Goal: Task Accomplishment & Management: Manage account settings

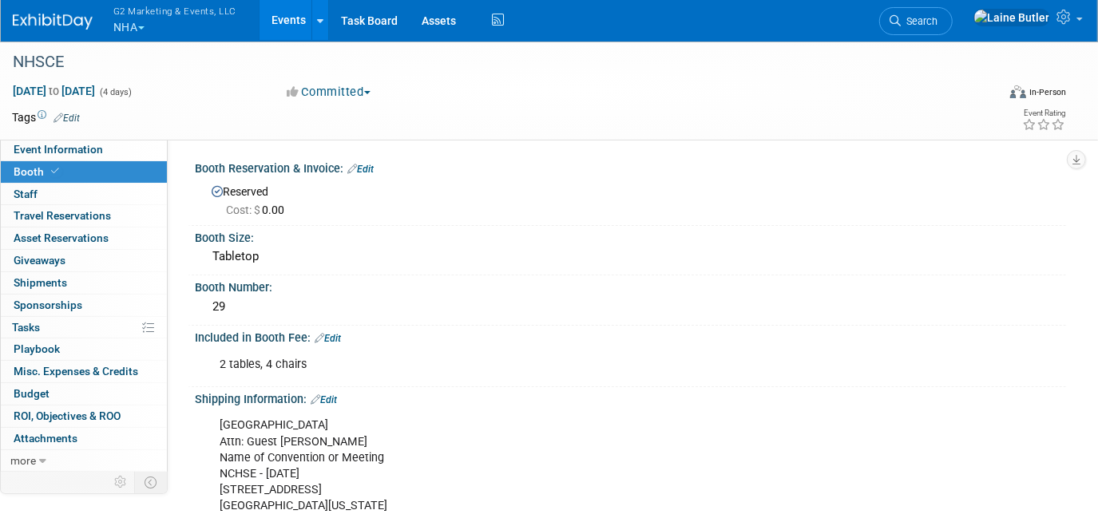
click at [89, 21] on img at bounding box center [53, 22] width 80 height 16
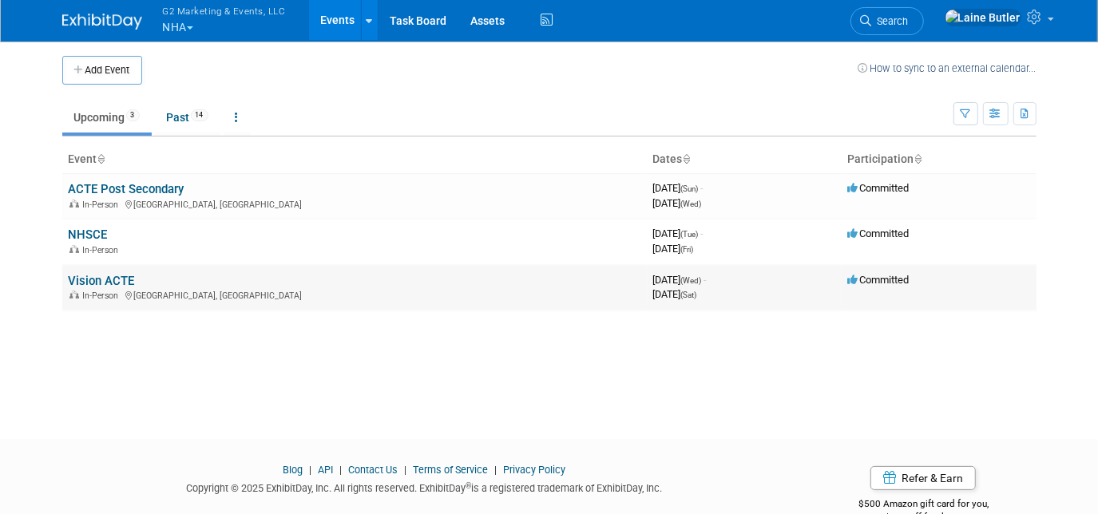
click at [109, 279] on link "Vision ACTE" at bounding box center [102, 281] width 66 height 14
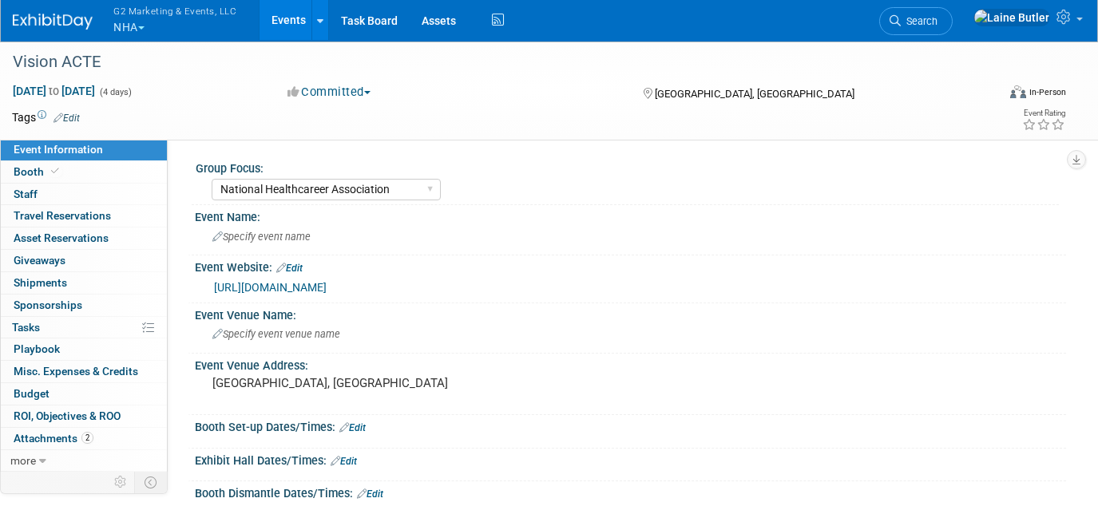
select select "National Healthcareer Association"
click at [73, 176] on link "Booth" at bounding box center [84, 172] width 166 height 22
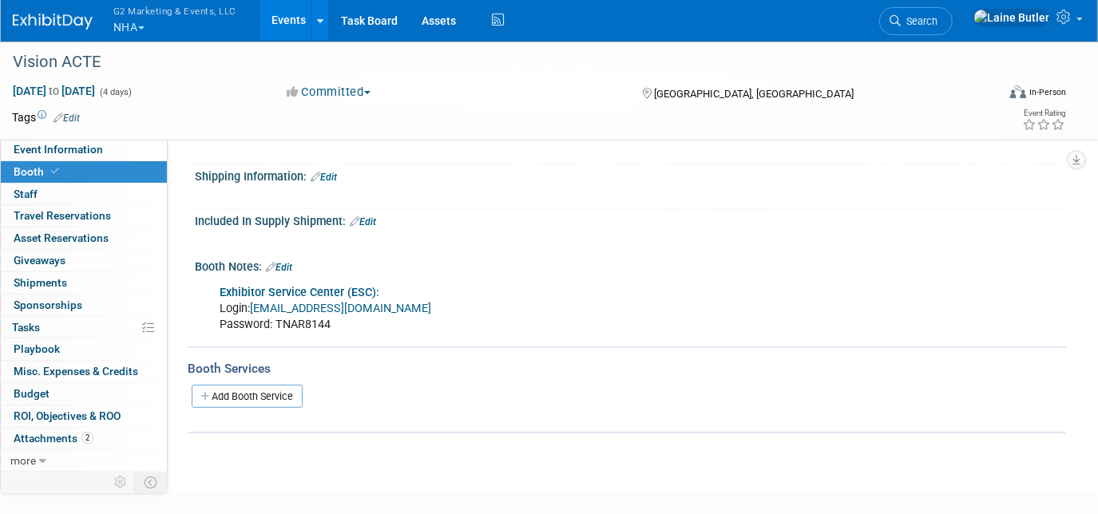
scroll to position [290, 0]
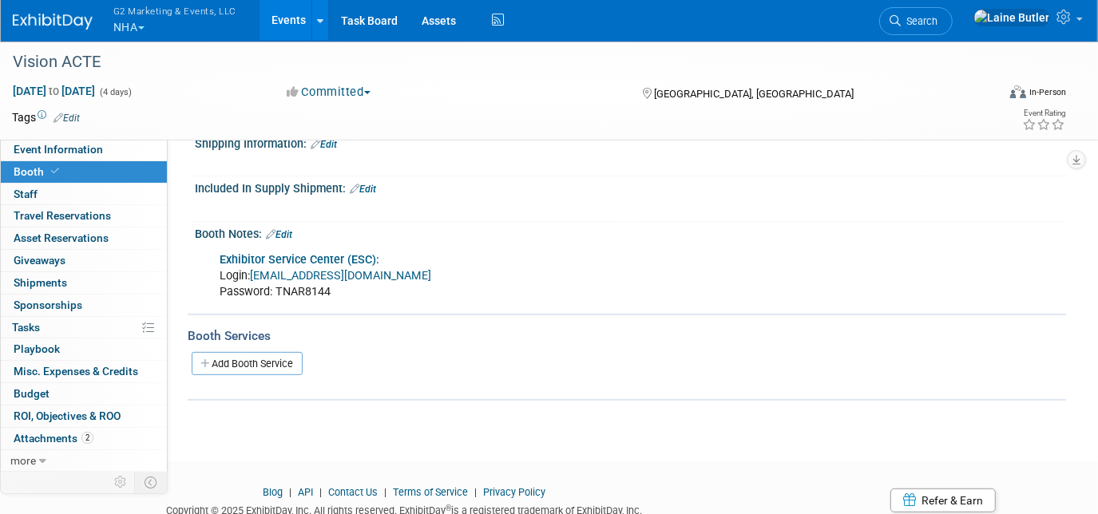
click at [319, 255] on link "Exhibitor Service Center (ESC):" at bounding box center [300, 260] width 160 height 14
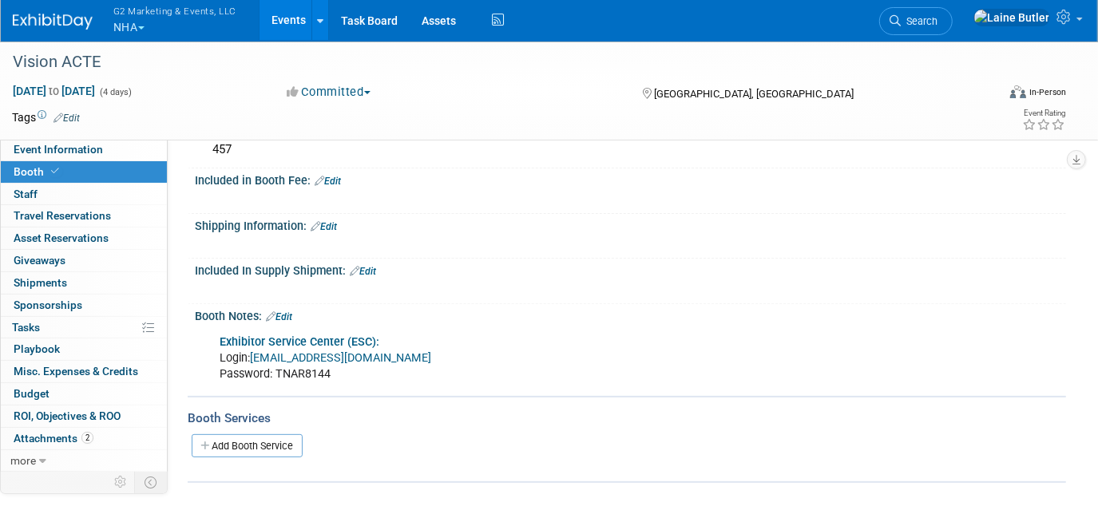
scroll to position [145, 0]
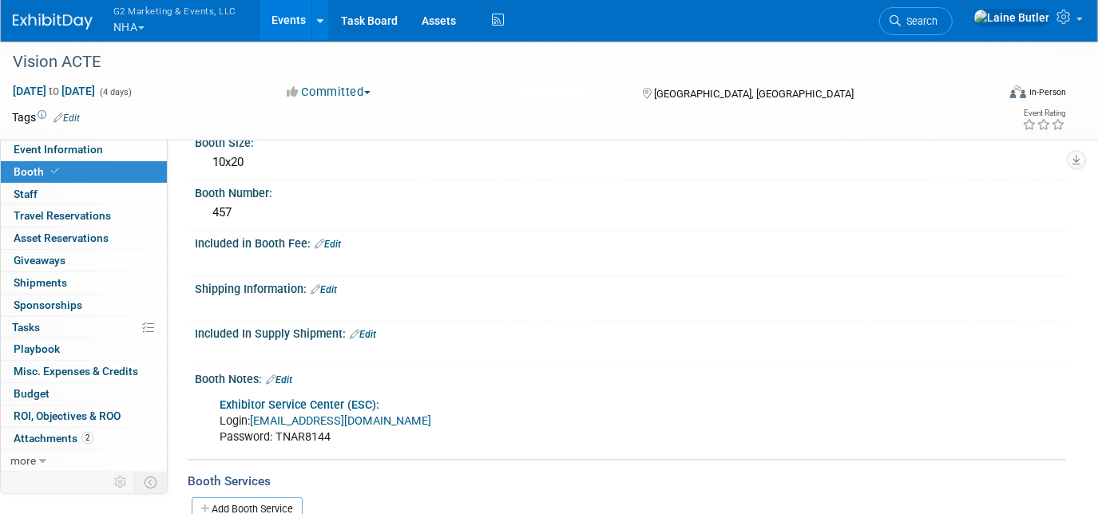
click at [285, 375] on link "Edit" at bounding box center [279, 379] width 26 height 11
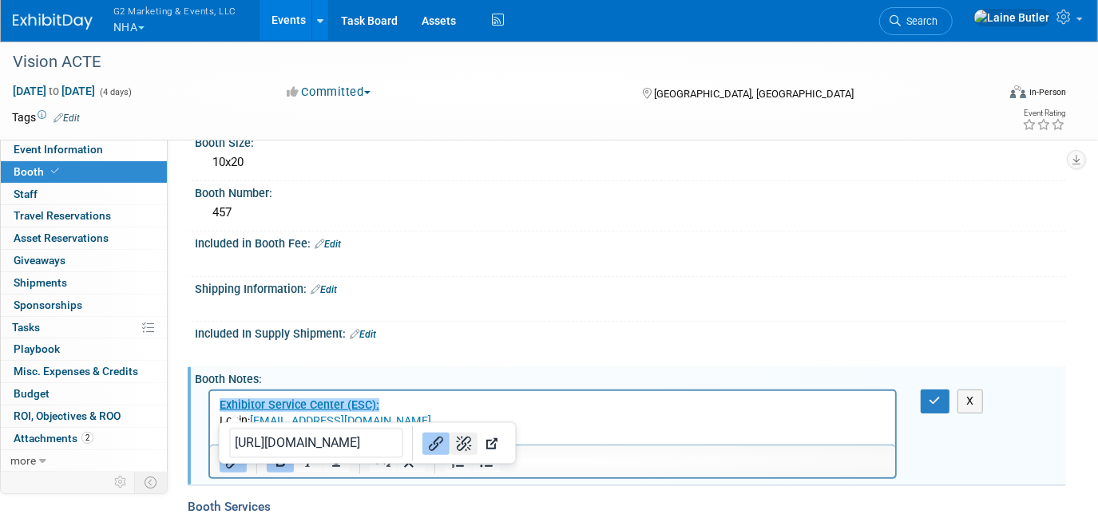
scroll to position [0, 0]
click at [529, 410] on p "﻿Exhibitor Service Center ([GEOGRAPHIC_DATA]): Login: [EMAIL_ADDRESS][DOMAIN_NA…" at bounding box center [552, 422] width 667 height 48
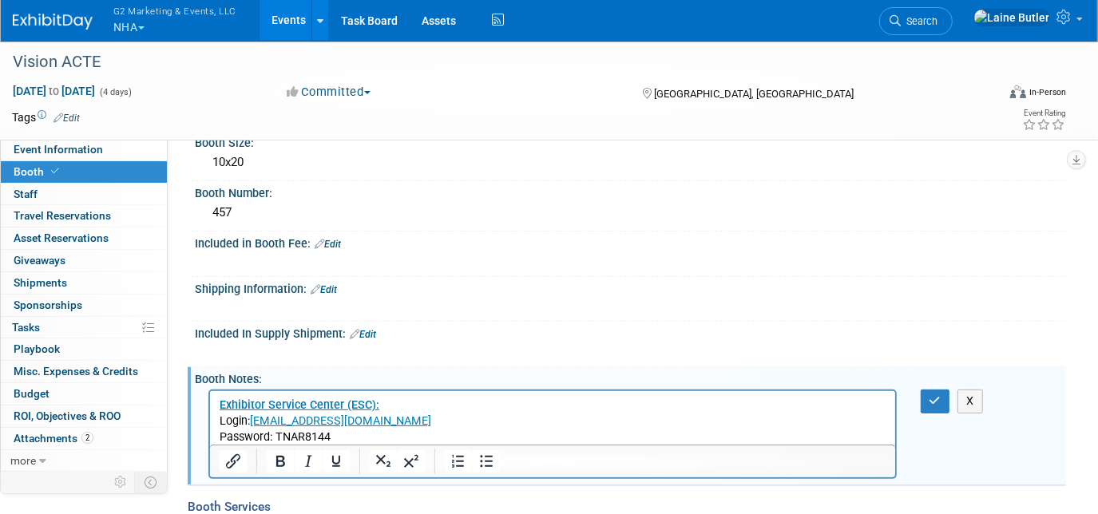
click at [345, 442] on p "Exhibitor Service Center (ESC): Login: [EMAIL_ADDRESS][DOMAIN_NAME] Password: T…" at bounding box center [552, 422] width 667 height 48
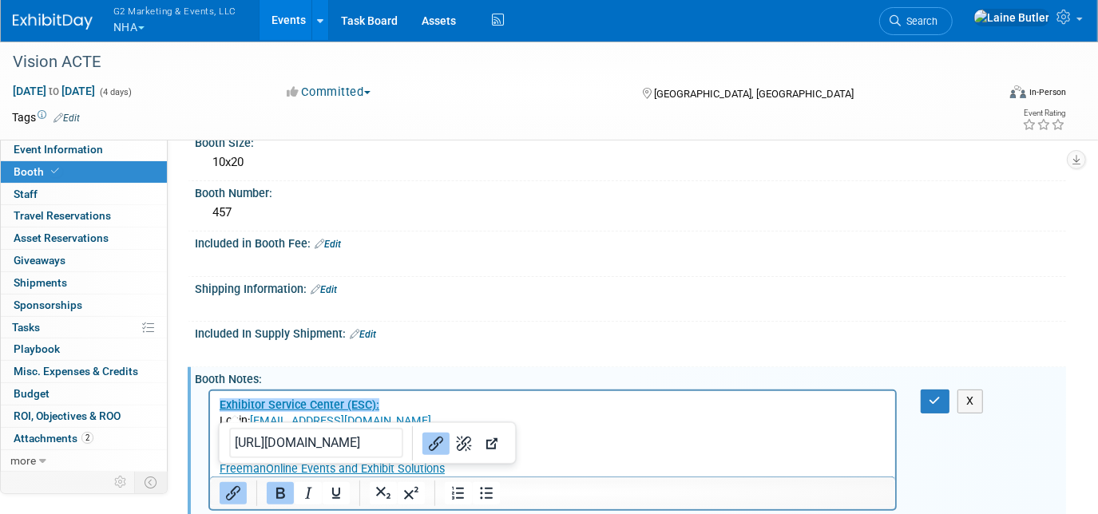
click at [705, 438] on p "﻿Exhibitor Service Center ([GEOGRAPHIC_DATA]): Login: [EMAIL_ADDRESS][DOMAIN_NA…" at bounding box center [552, 422] width 667 height 48
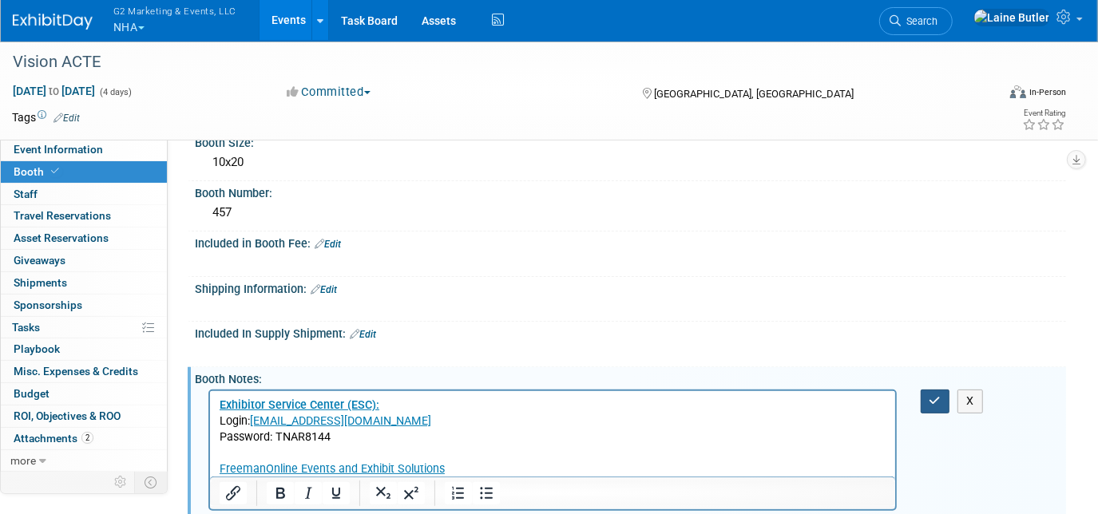
click at [937, 390] on button "button" at bounding box center [936, 401] width 30 height 23
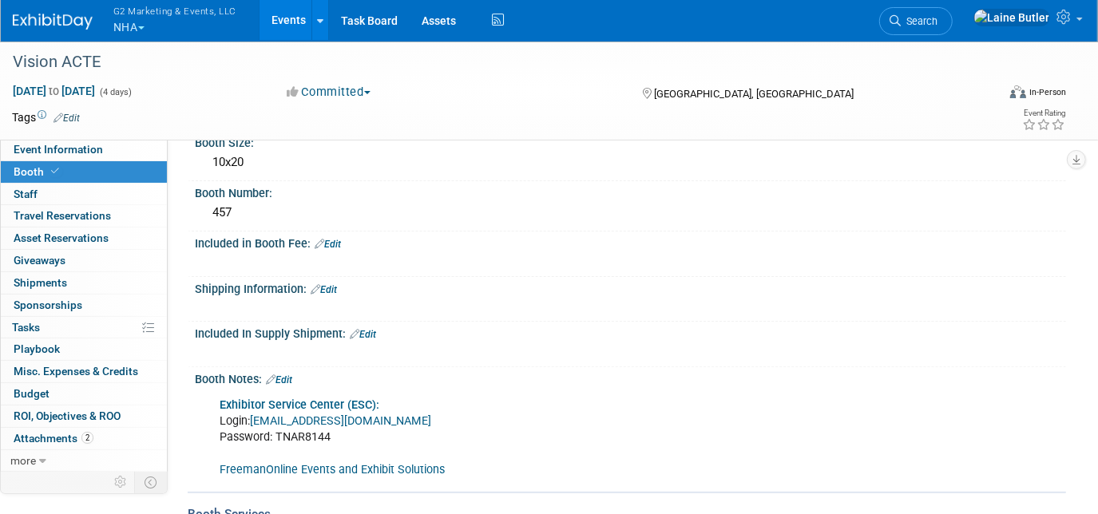
click at [290, 374] on link "Edit" at bounding box center [279, 379] width 26 height 11
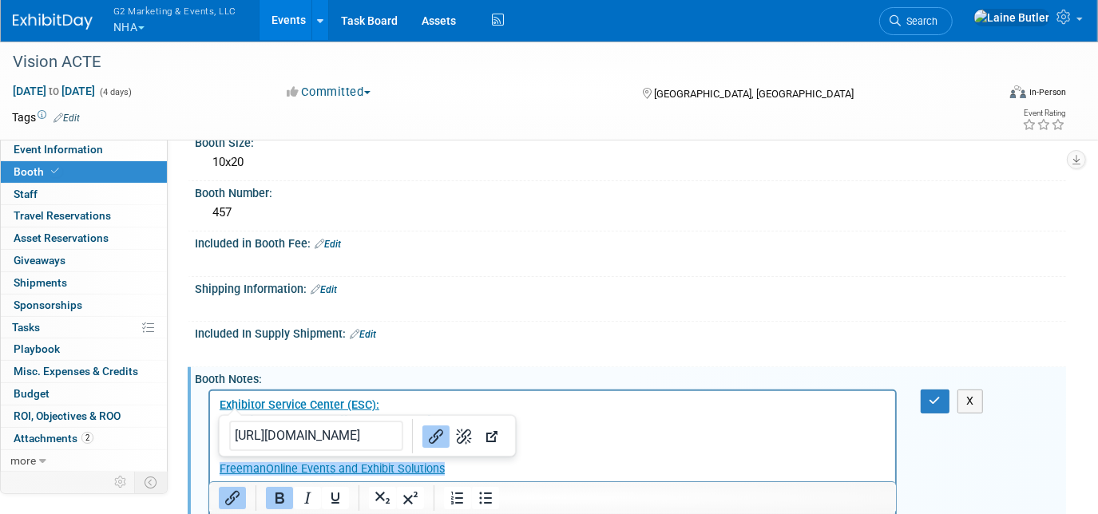
click at [483, 467] on p "Exhibitor Service Center (ESC): Login: [EMAIL_ADDRESS][DOMAIN_NAME] Password: T…" at bounding box center [552, 438] width 667 height 80
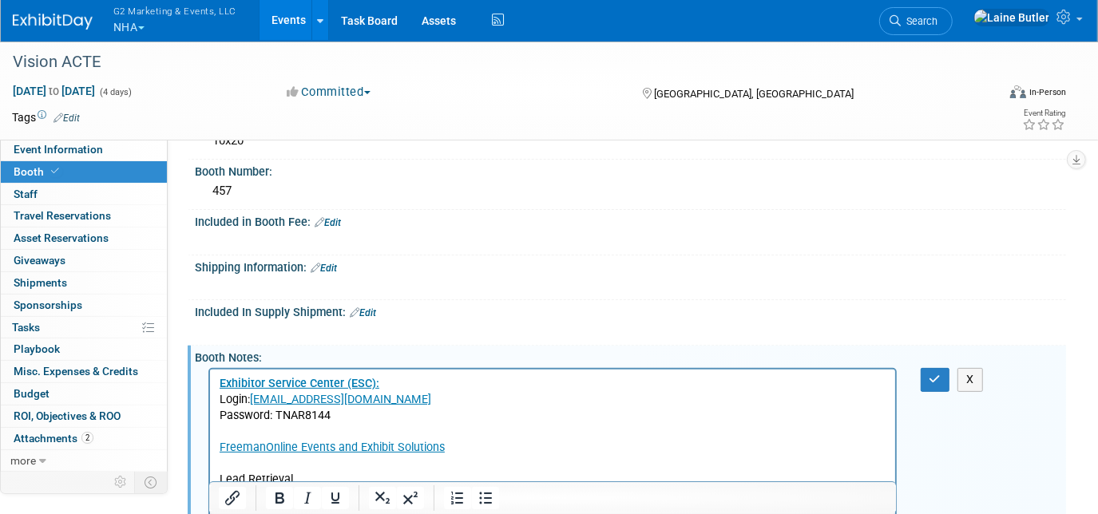
scroll to position [183, 0]
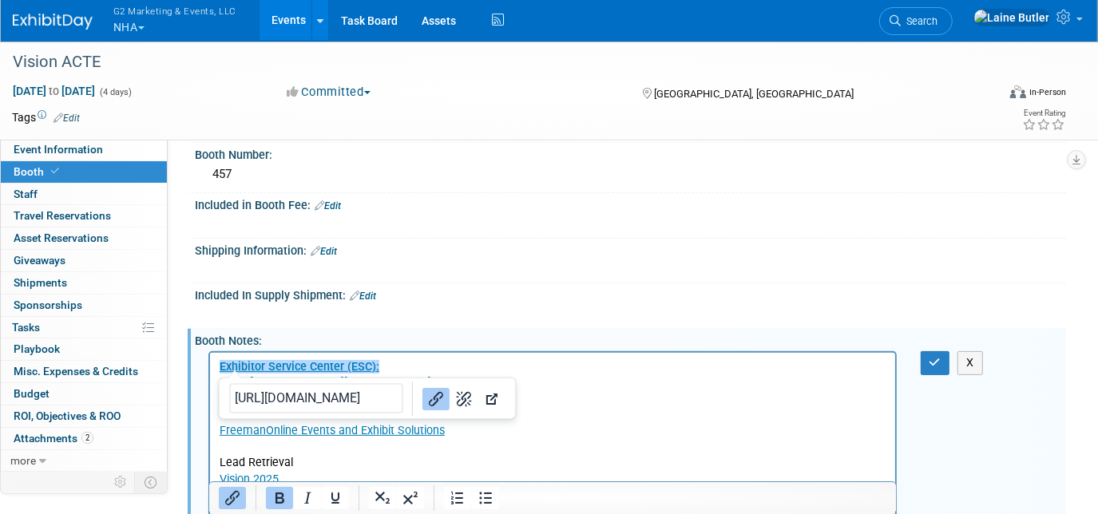
click at [686, 427] on p "﻿Exhibitor Service Center ([GEOGRAPHIC_DATA]): Login: [EMAIL_ADDRESS][DOMAIN_NA…" at bounding box center [552, 399] width 667 height 80
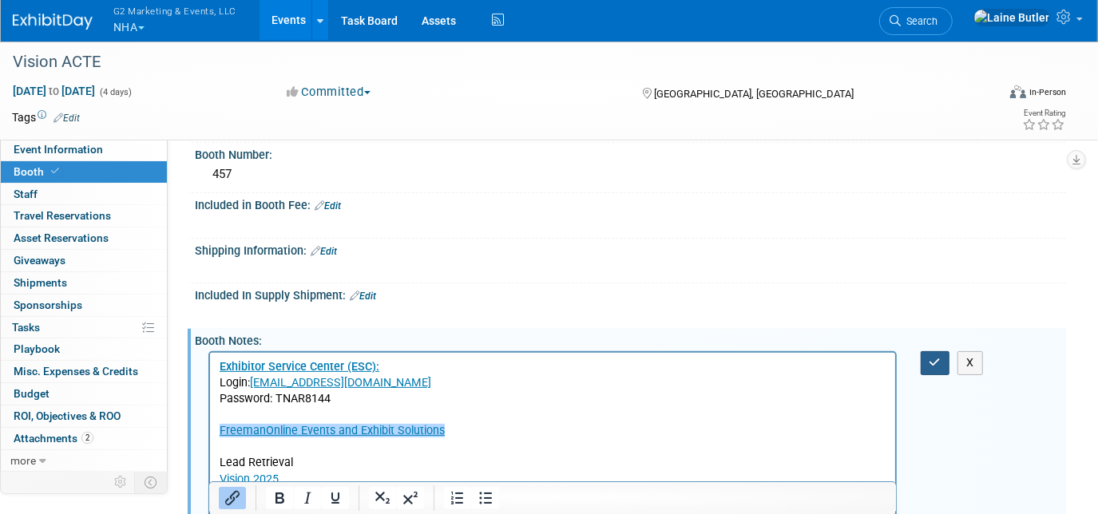
click at [938, 358] on icon "button" at bounding box center [935, 362] width 12 height 11
